Goal: Navigation & Orientation: Locate item on page

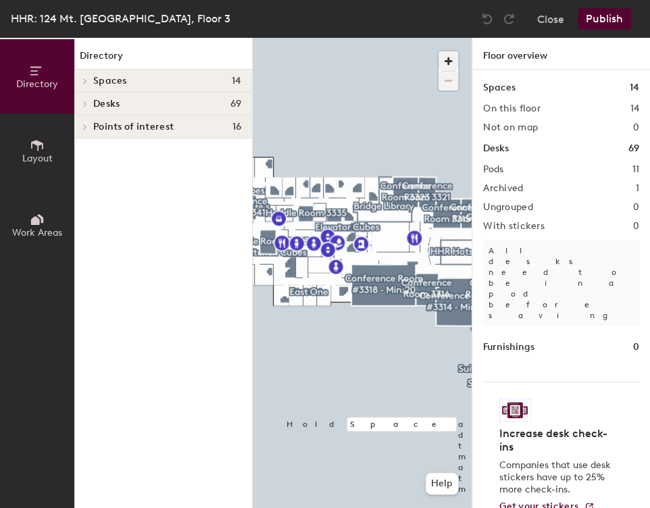
click at [440, 60] on span "button" at bounding box center [448, 61] width 20 height 20
click at [269, 38] on div at bounding box center [362, 38] width 219 height 0
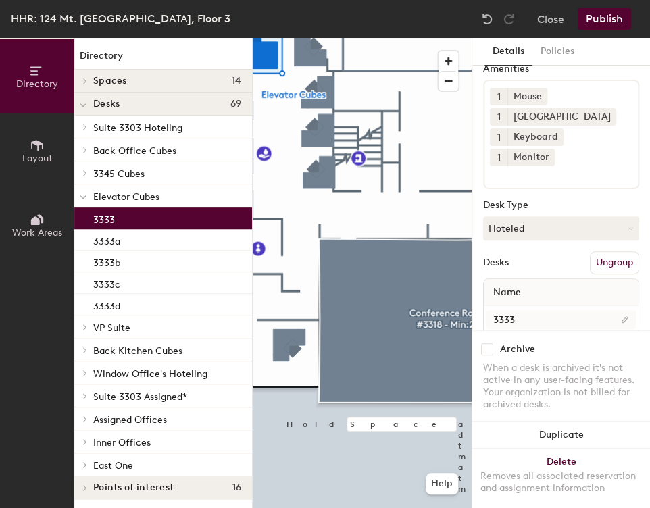
scroll to position [52, 0]
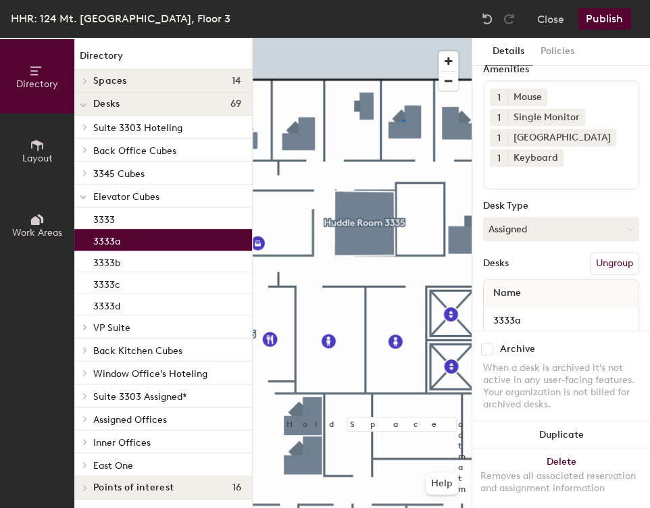
click at [402, 38] on div at bounding box center [362, 38] width 219 height 0
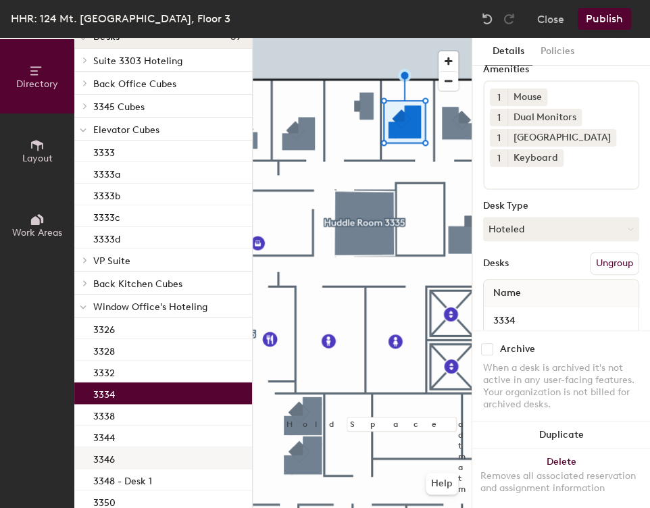
scroll to position [68, 0]
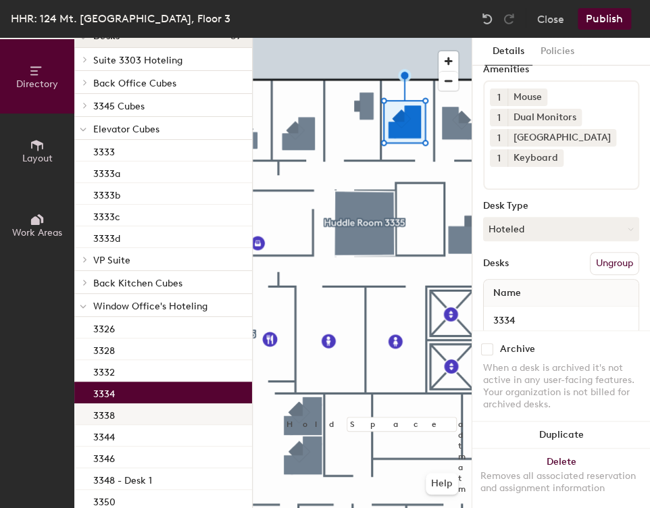
click at [124, 415] on div "3338" at bounding box center [163, 414] width 178 height 22
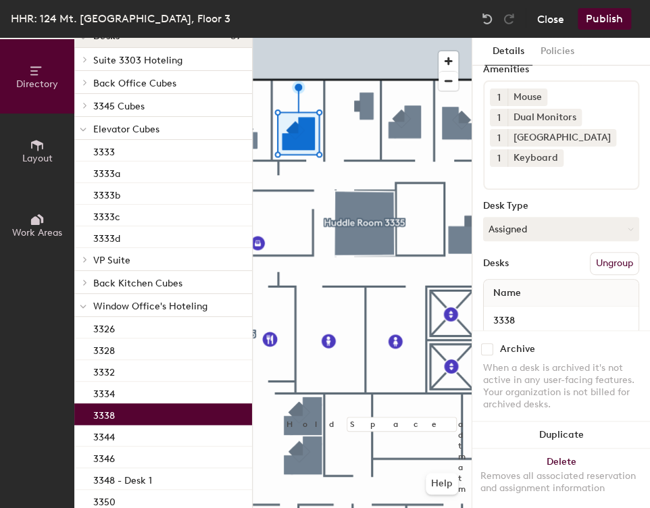
click at [553, 20] on button "Close" at bounding box center [550, 19] width 27 height 22
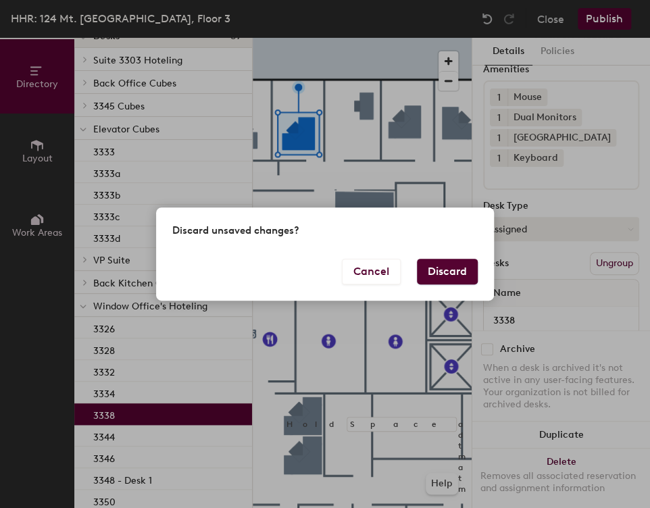
click at [429, 273] on button "Discard" at bounding box center [447, 272] width 61 height 26
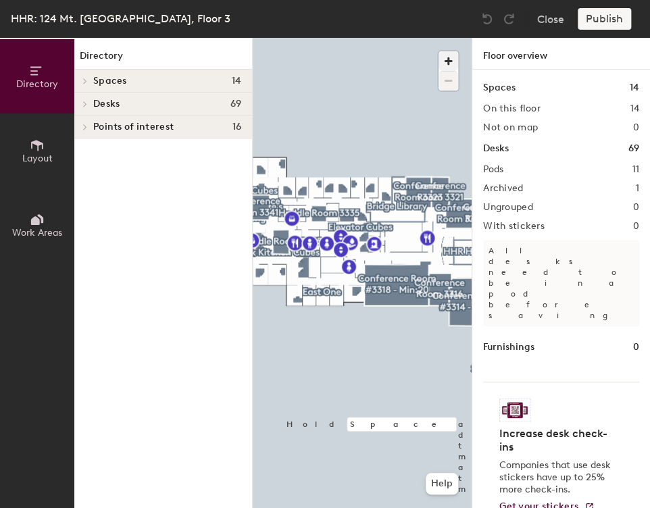
click at [442, 65] on span "button" at bounding box center [448, 61] width 20 height 20
click at [89, 102] on span at bounding box center [83, 104] width 11 height 7
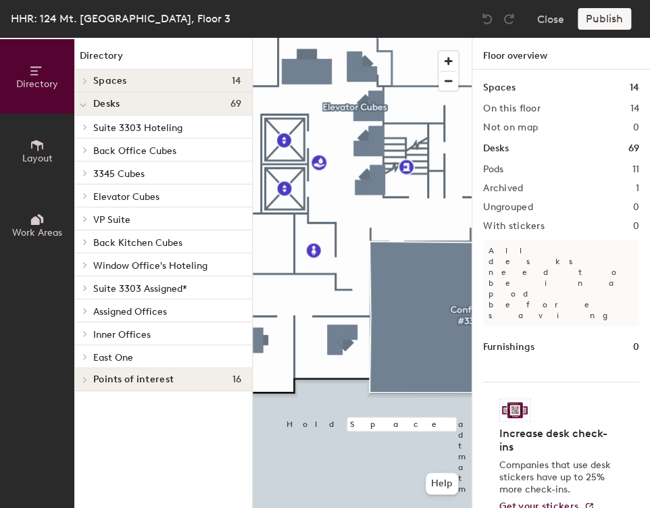
click at [88, 176] on div at bounding box center [83, 172] width 18 height 22
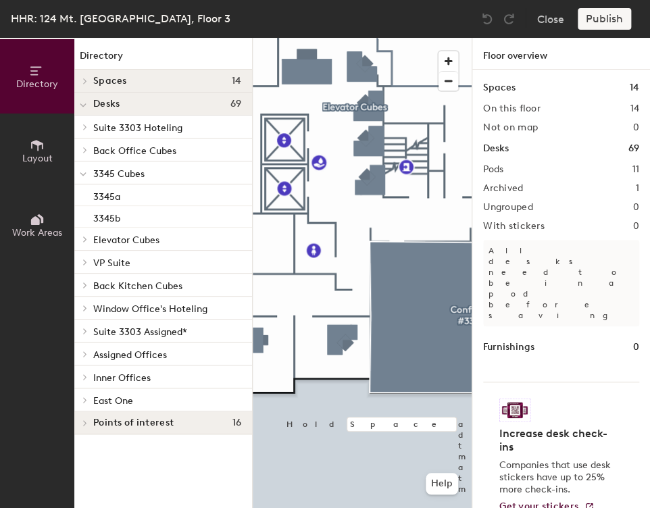
click at [85, 174] on icon at bounding box center [82, 174] width 5 height 3
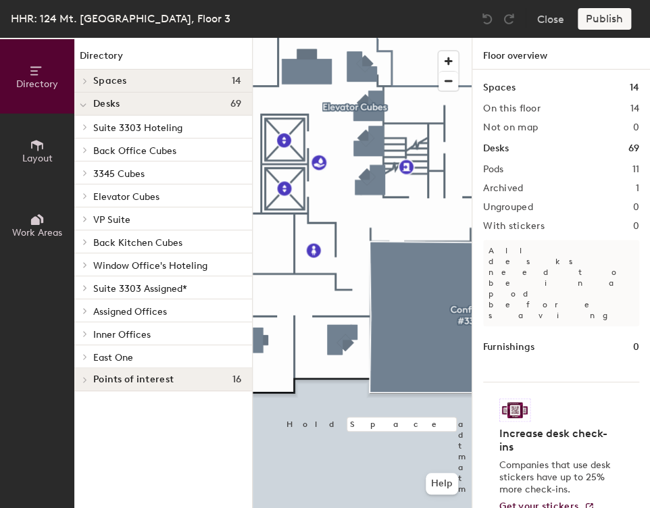
click at [387, 38] on div at bounding box center [362, 38] width 219 height 0
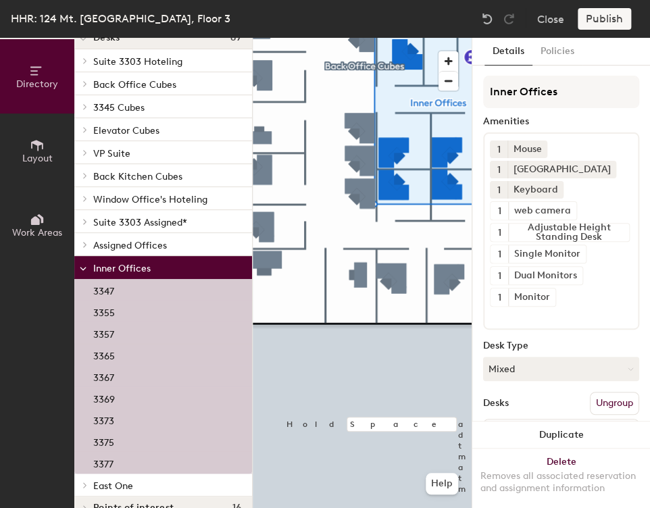
scroll to position [76, 0]
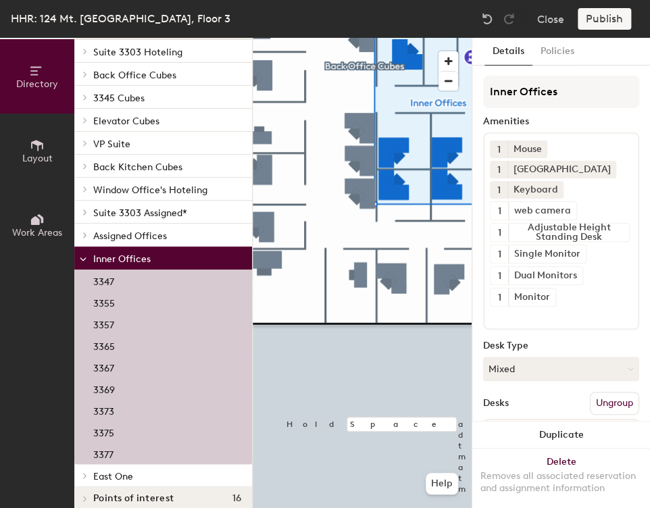
drag, startPoint x: 84, startPoint y: 481, endPoint x: 103, endPoint y: 475, distance: 19.7
click at [84, 481] on div at bounding box center [83, 475] width 18 height 22
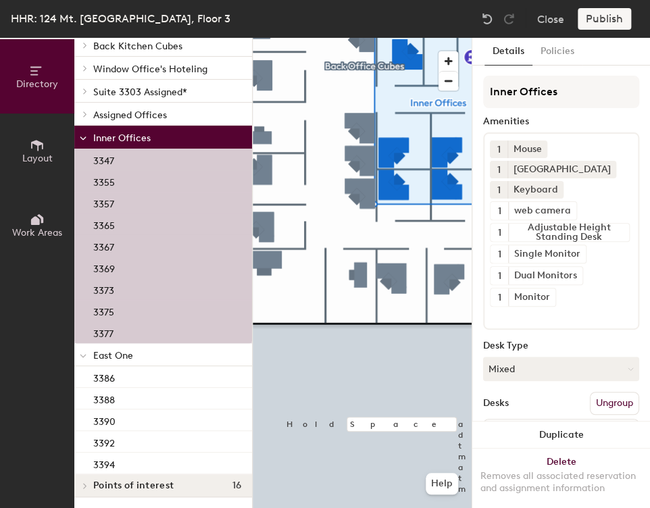
scroll to position [197, 0]
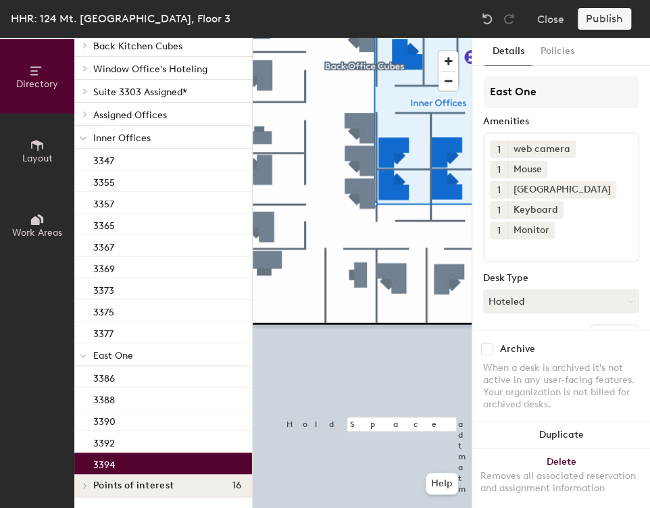
drag, startPoint x: 103, startPoint y: 470, endPoint x: 112, endPoint y: 473, distance: 9.8
click at [103, 470] on div "3394" at bounding box center [163, 463] width 178 height 22
drag, startPoint x: 127, startPoint y: 483, endPoint x: 142, endPoint y: 481, distance: 15.8
click at [127, 483] on span "Points of interest" at bounding box center [133, 485] width 80 height 11
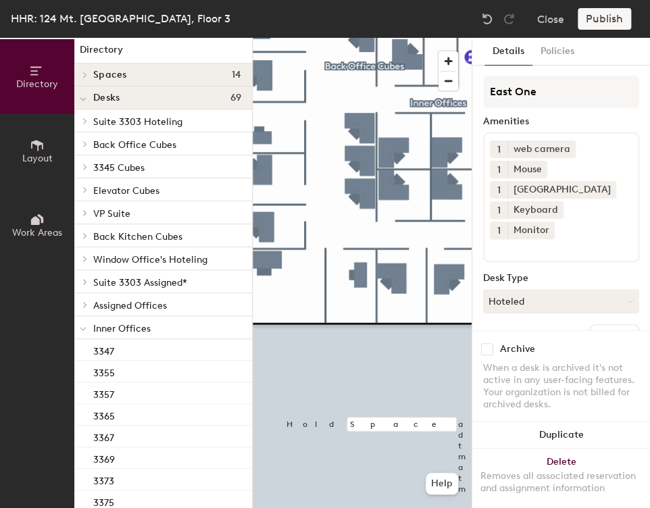
scroll to position [3, 0]
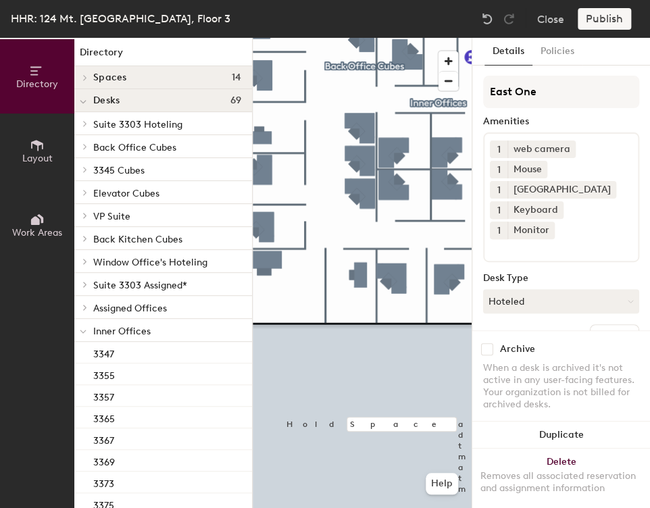
click at [147, 305] on span "Assigned Offices" at bounding box center [130, 307] width 74 height 11
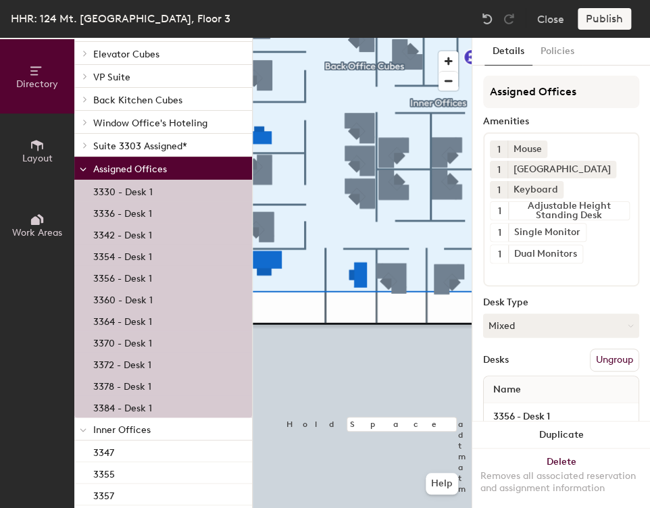
scroll to position [152, 0]
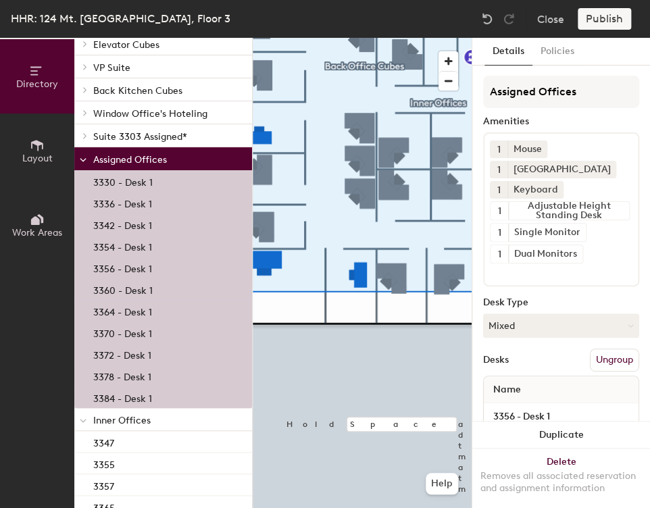
click at [103, 134] on span "Suite 3303 Assigned*" at bounding box center [140, 136] width 94 height 11
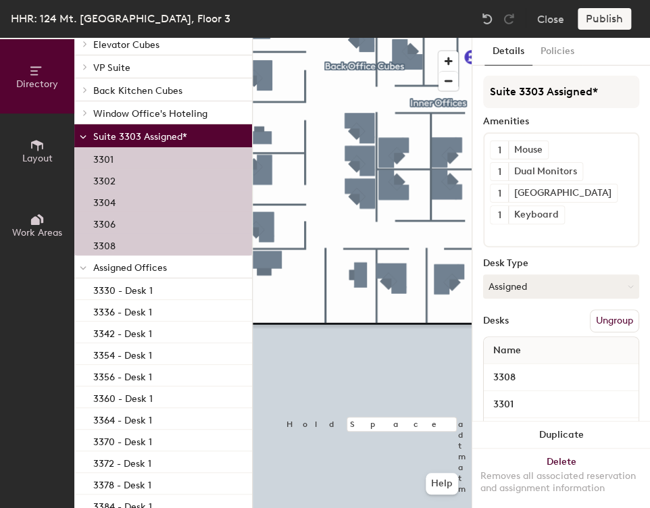
click at [118, 111] on span "Window Office's Hoteling" at bounding box center [150, 113] width 114 height 11
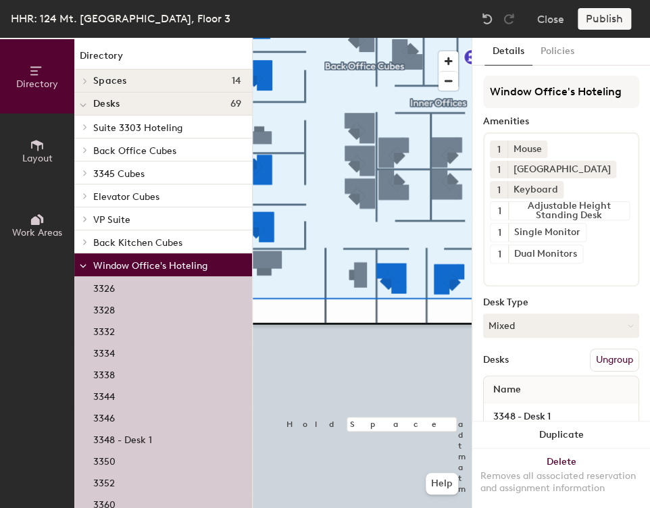
scroll to position [0, 0]
click at [90, 244] on div at bounding box center [83, 241] width 18 height 22
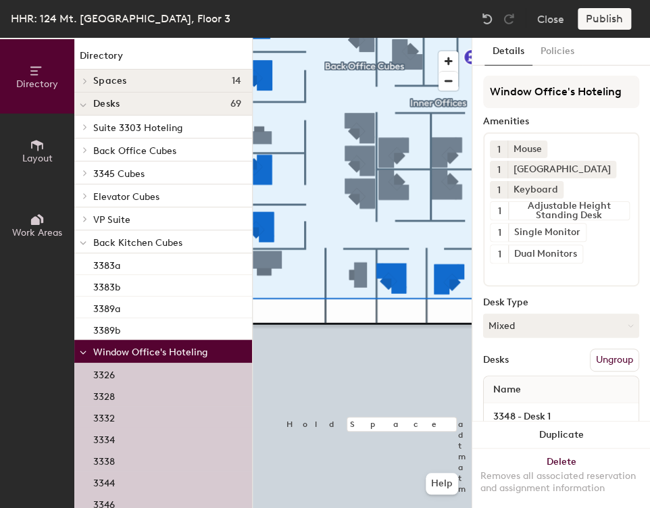
click at [100, 221] on span "VP Suite" at bounding box center [111, 219] width 37 height 11
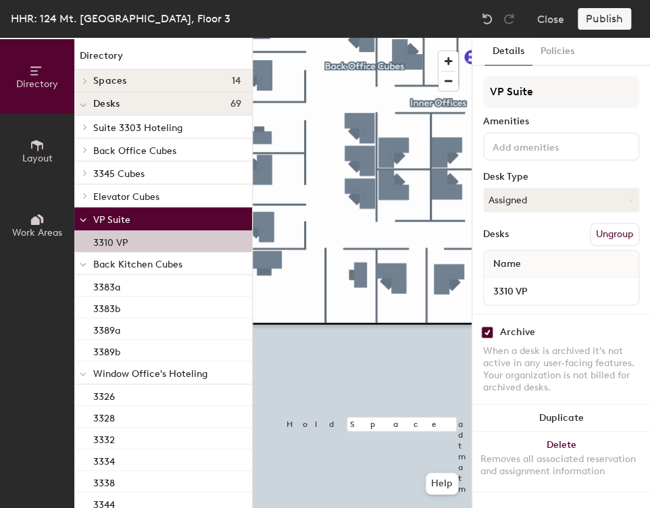
click at [136, 205] on div "Elevator Cubes" at bounding box center [163, 195] width 178 height 23
click at [135, 193] on span "Elevator Cubes" at bounding box center [126, 196] width 66 height 11
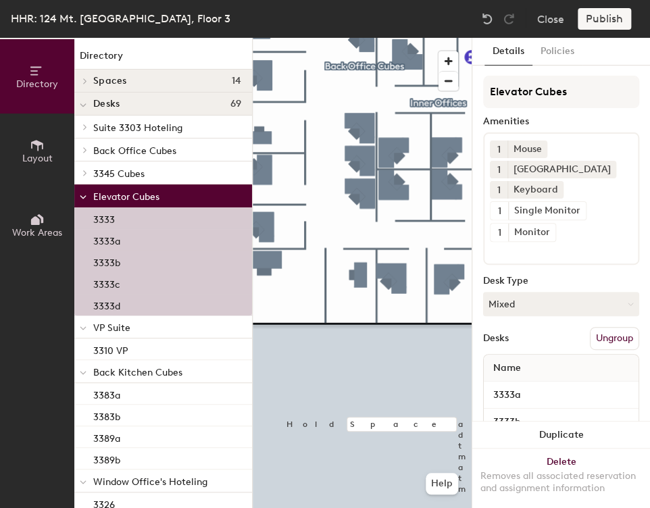
drag, startPoint x: 132, startPoint y: 170, endPoint x: 131, endPoint y: 151, distance: 18.9
click at [132, 170] on span "3345 Cubes" at bounding box center [118, 173] width 51 height 11
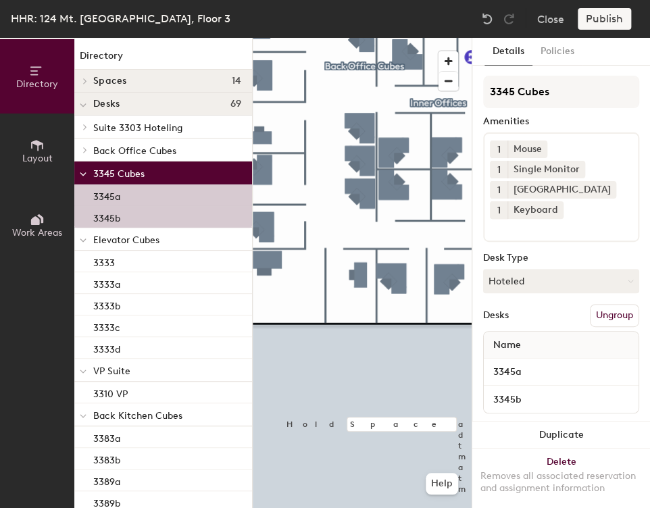
click at [132, 151] on span "Back Office Cubes" at bounding box center [134, 150] width 83 height 11
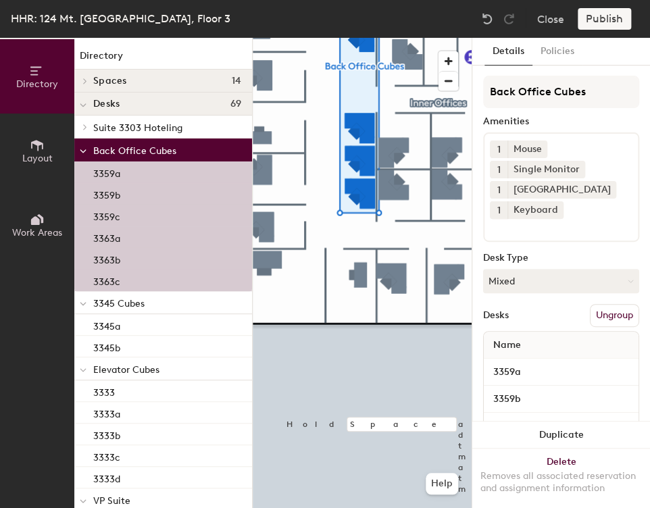
click at [133, 137] on div "Suite 3303 Hoteling" at bounding box center [163, 126] width 178 height 23
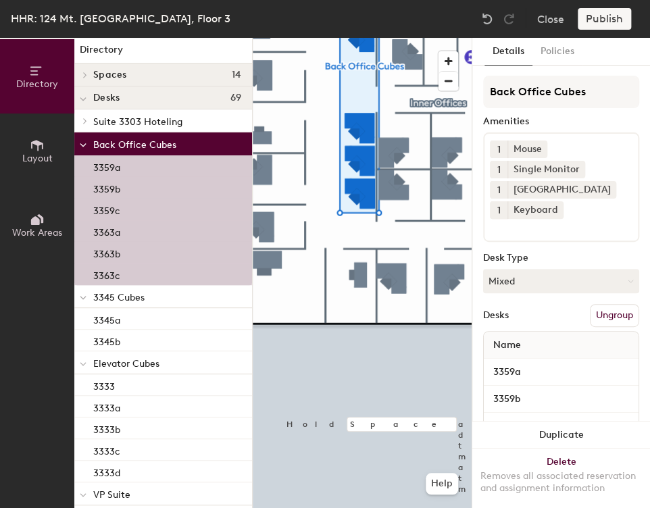
scroll to position [7, 0]
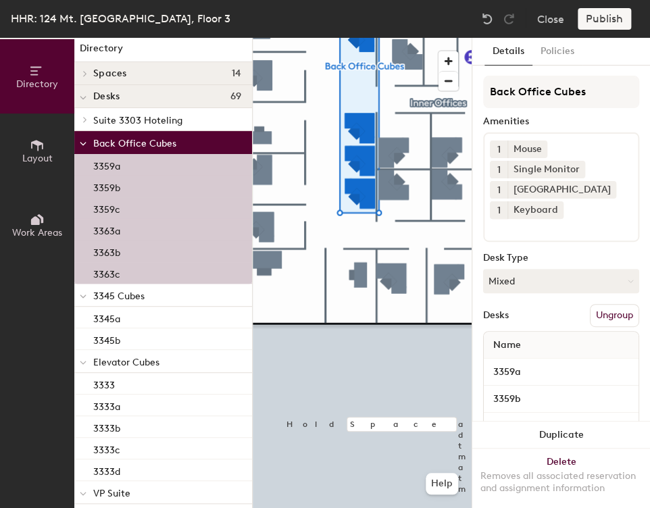
click at [138, 126] on p "Suite 3303 Hoteling" at bounding box center [167, 120] width 148 height 18
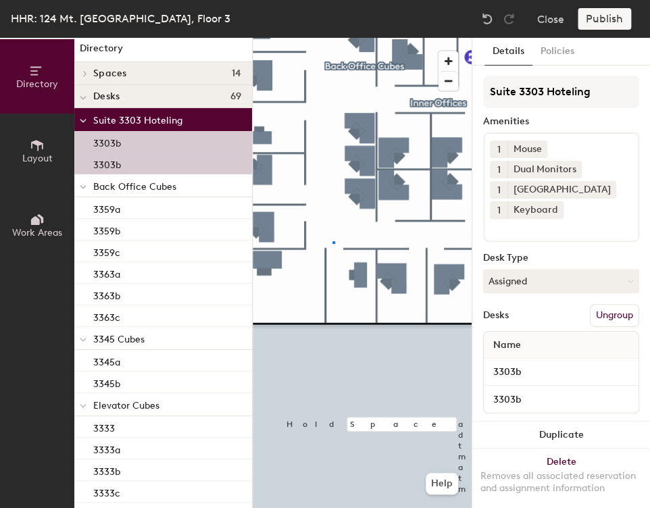
click at [333, 38] on div at bounding box center [362, 38] width 219 height 0
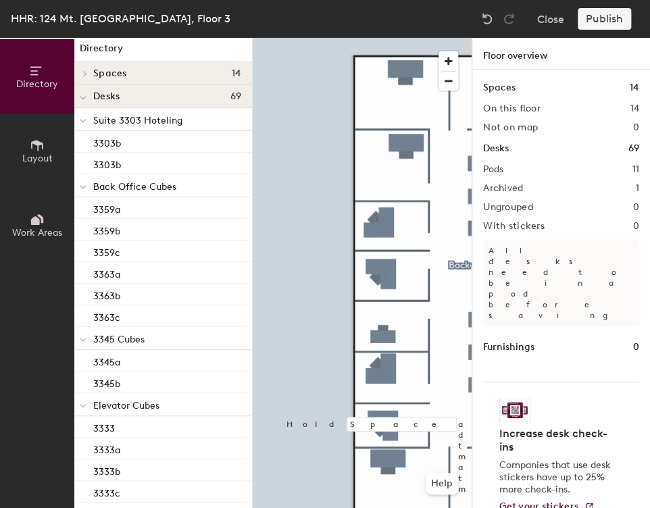
click at [402, 38] on div at bounding box center [362, 38] width 219 height 0
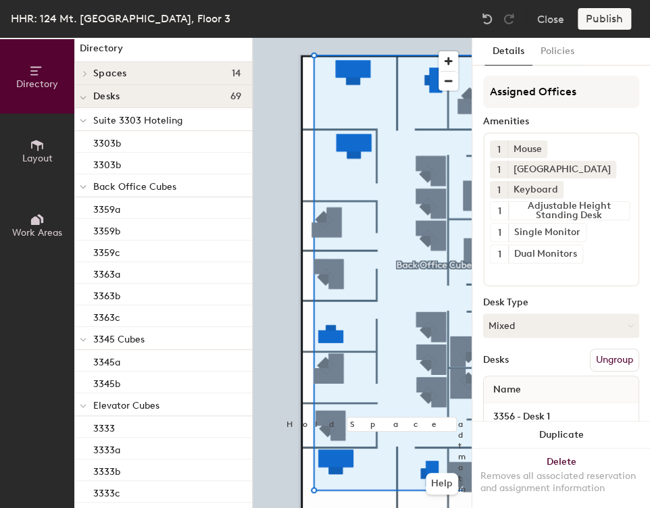
click at [294, 38] on div at bounding box center [362, 38] width 219 height 0
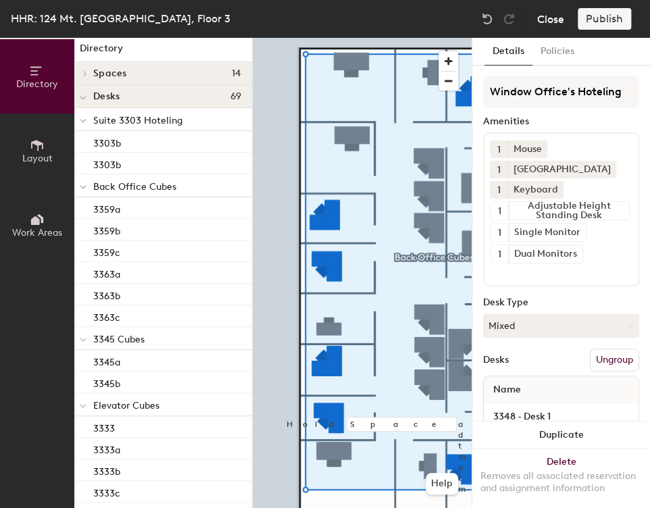
click at [544, 24] on button "Close" at bounding box center [550, 19] width 27 height 22
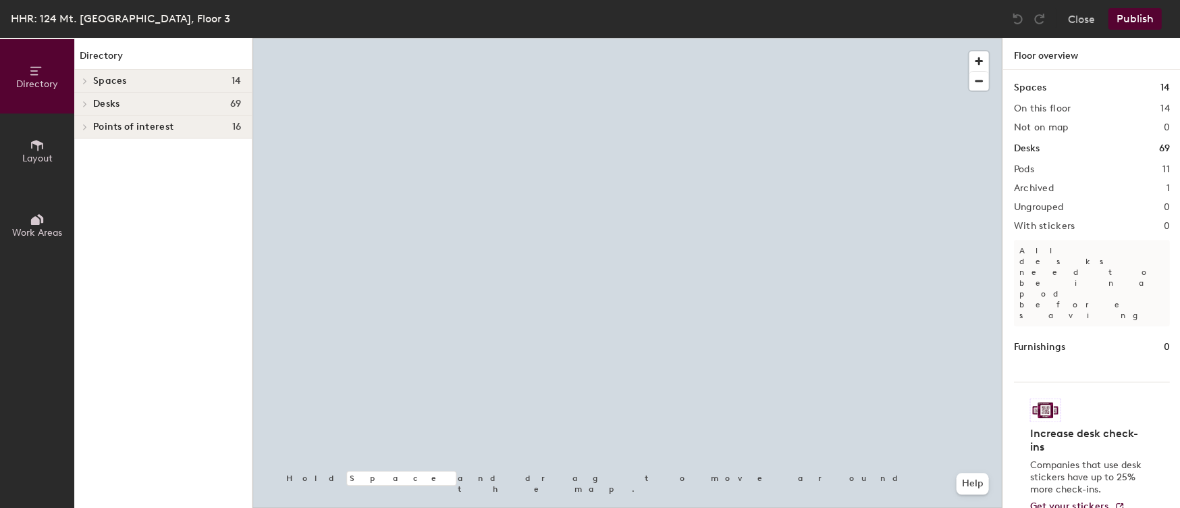
click at [504, 38] on div at bounding box center [627, 38] width 749 height 0
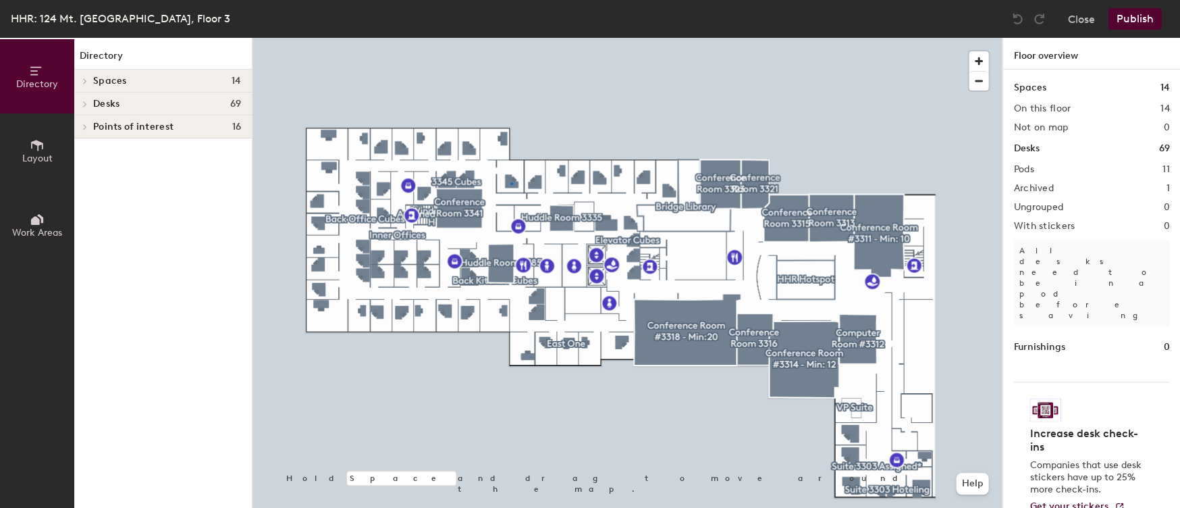
click at [510, 38] on div at bounding box center [627, 38] width 749 height 0
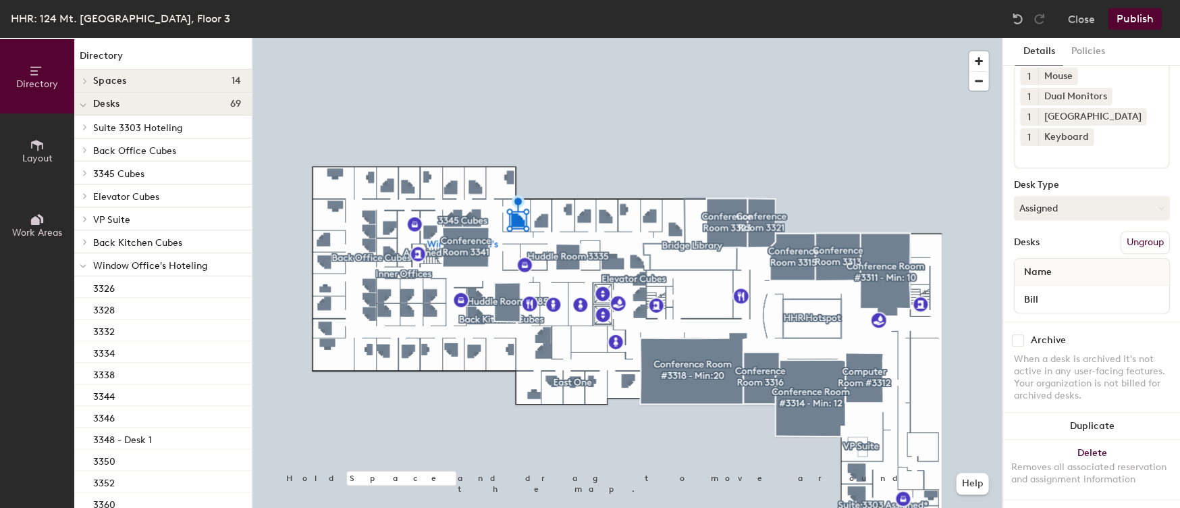
scroll to position [73, 0]
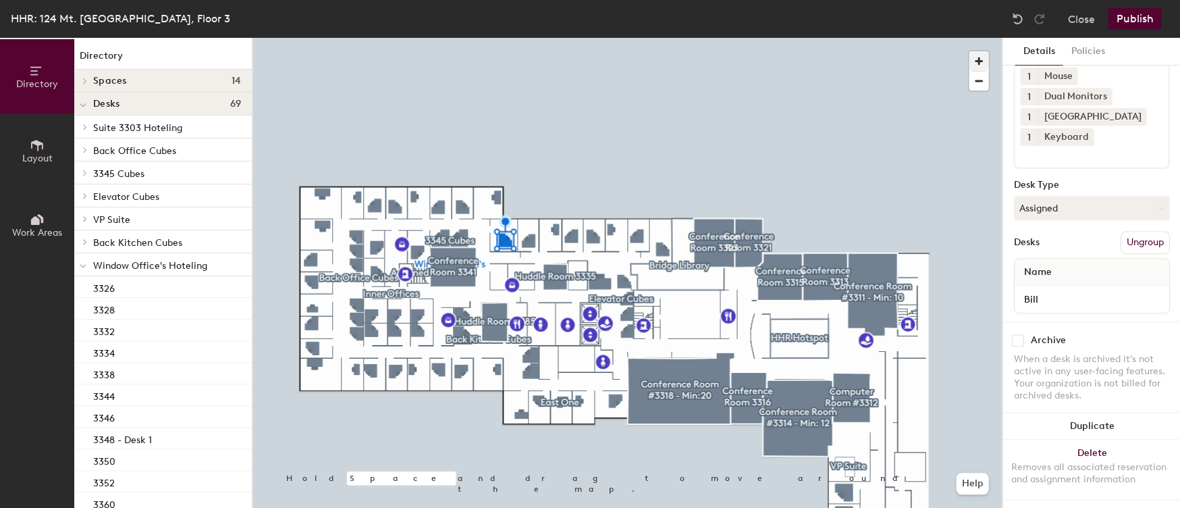
click at [976, 69] on span "button" at bounding box center [979, 61] width 20 height 20
click at [976, 68] on span "button" at bounding box center [979, 61] width 20 height 20
click at [411, 38] on div at bounding box center [627, 38] width 749 height 0
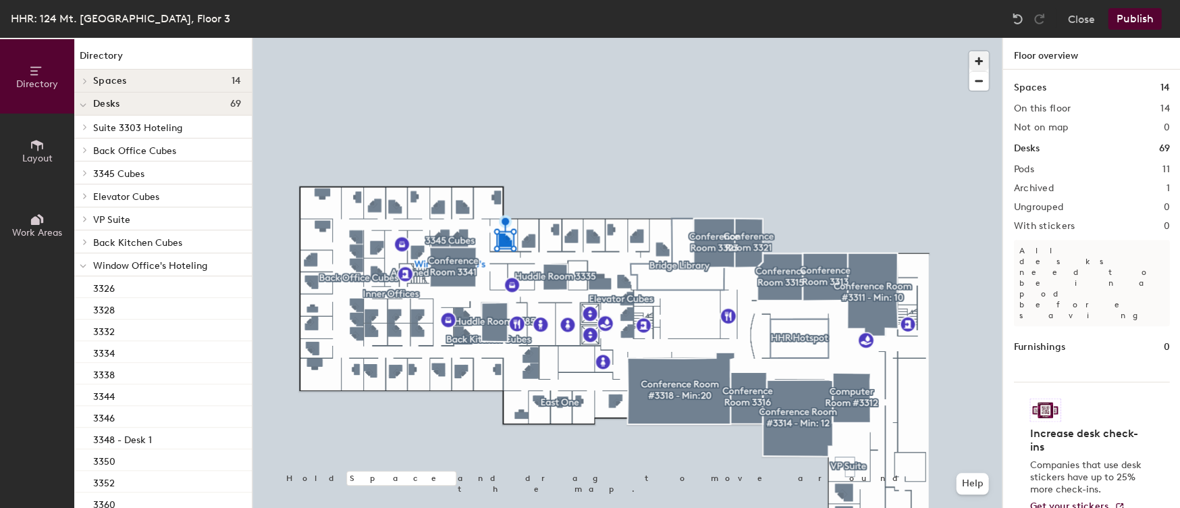
click at [432, 38] on div at bounding box center [627, 38] width 749 height 0
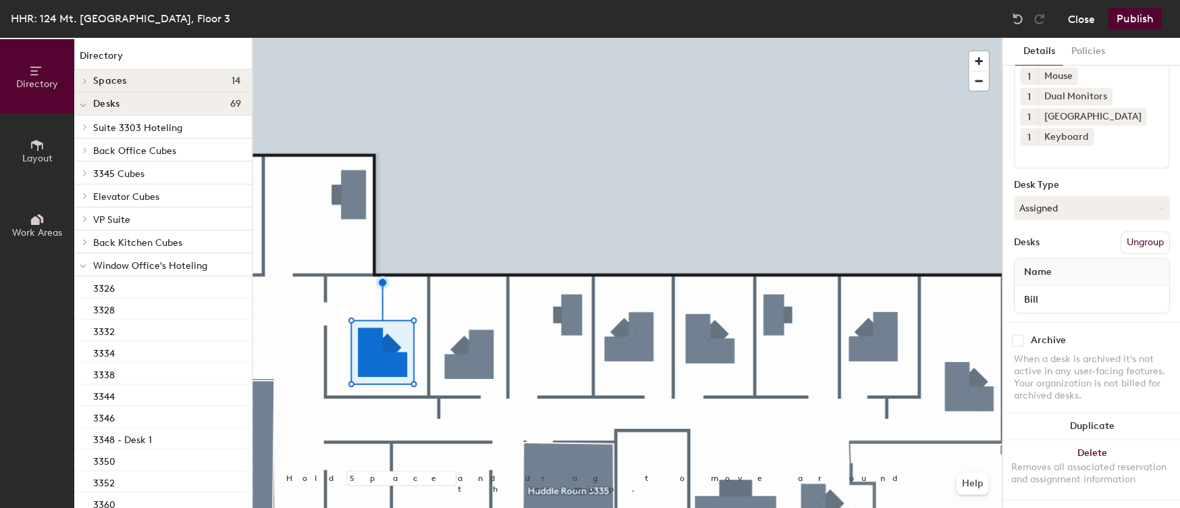
click at [1092, 17] on button "Close" at bounding box center [1080, 19] width 27 height 22
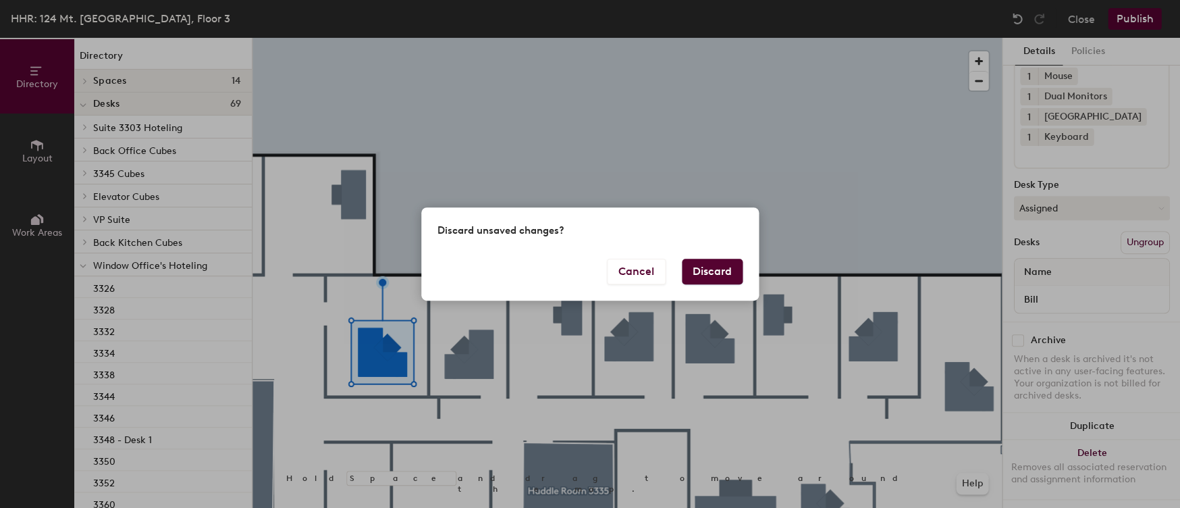
click at [712, 268] on button "Discard" at bounding box center [712, 272] width 61 height 26
